Goal: Information Seeking & Learning: Learn about a topic

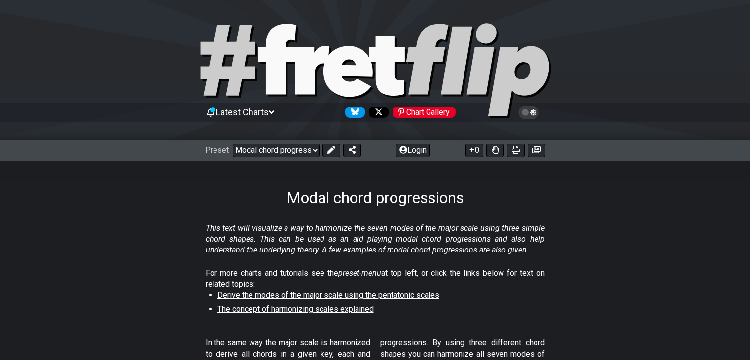
select select "/modal-chord-progressions"
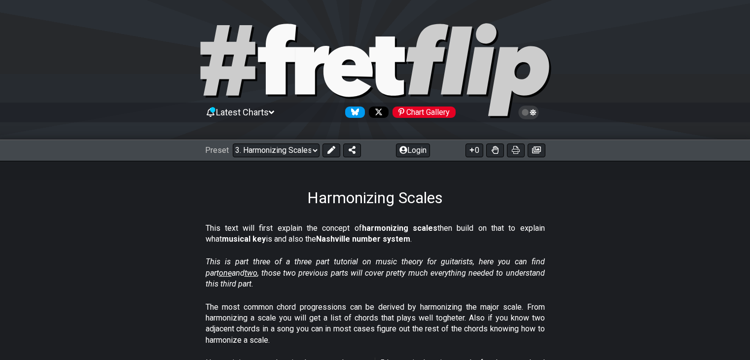
select select "/harmonizing-scales"
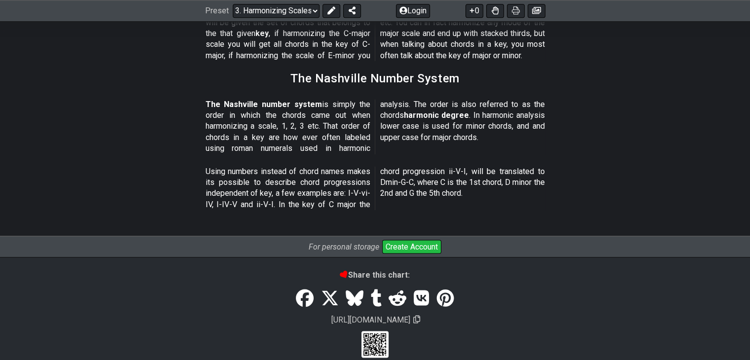
scroll to position [1215, 0]
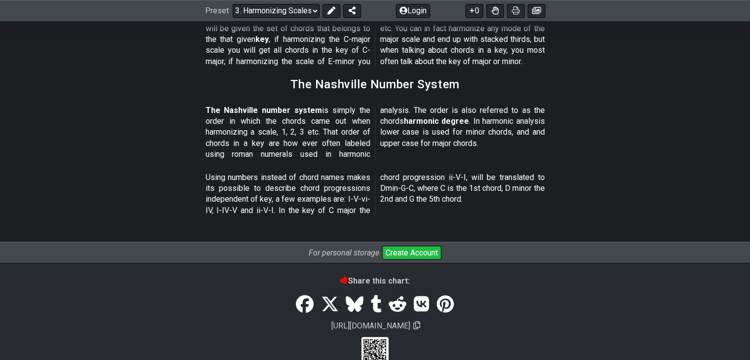
click at [243, 96] on section "The Nashville Number System" at bounding box center [375, 88] width 750 height 26
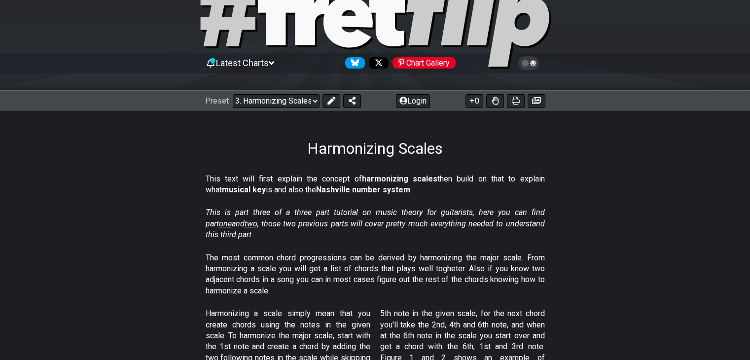
scroll to position [0, 0]
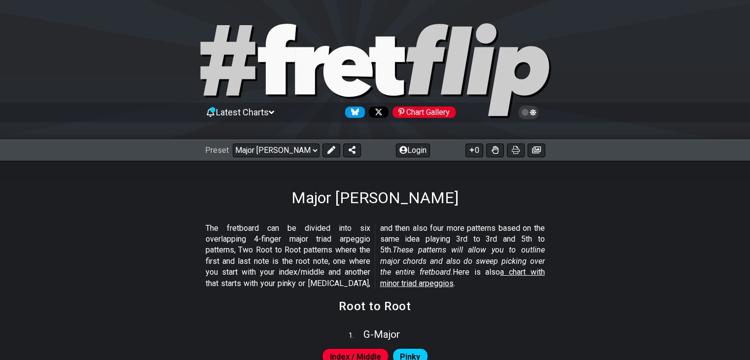
select select "/major-triad-arpeggios"
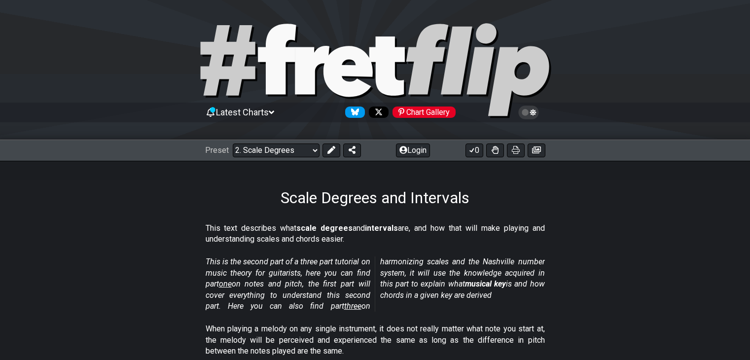
select select "/scale-degrees-and-intervals"
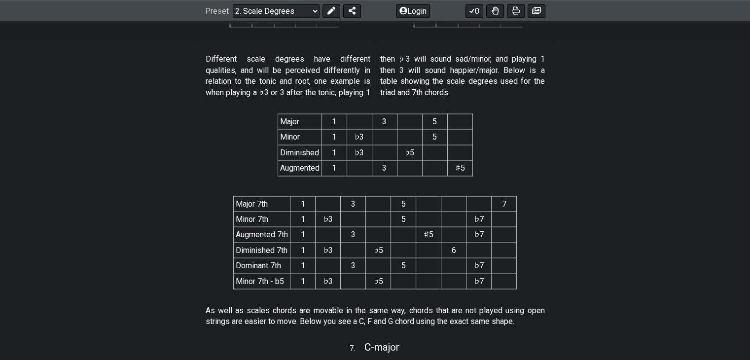
scroll to position [1884, 0]
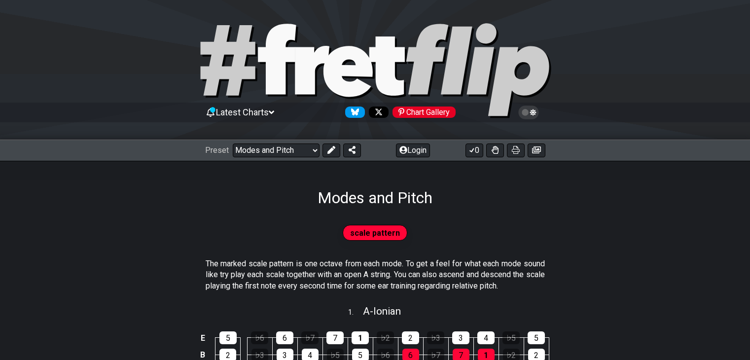
select select "/modes-and-relative-pitch"
